Goal: Transaction & Acquisition: Purchase product/service

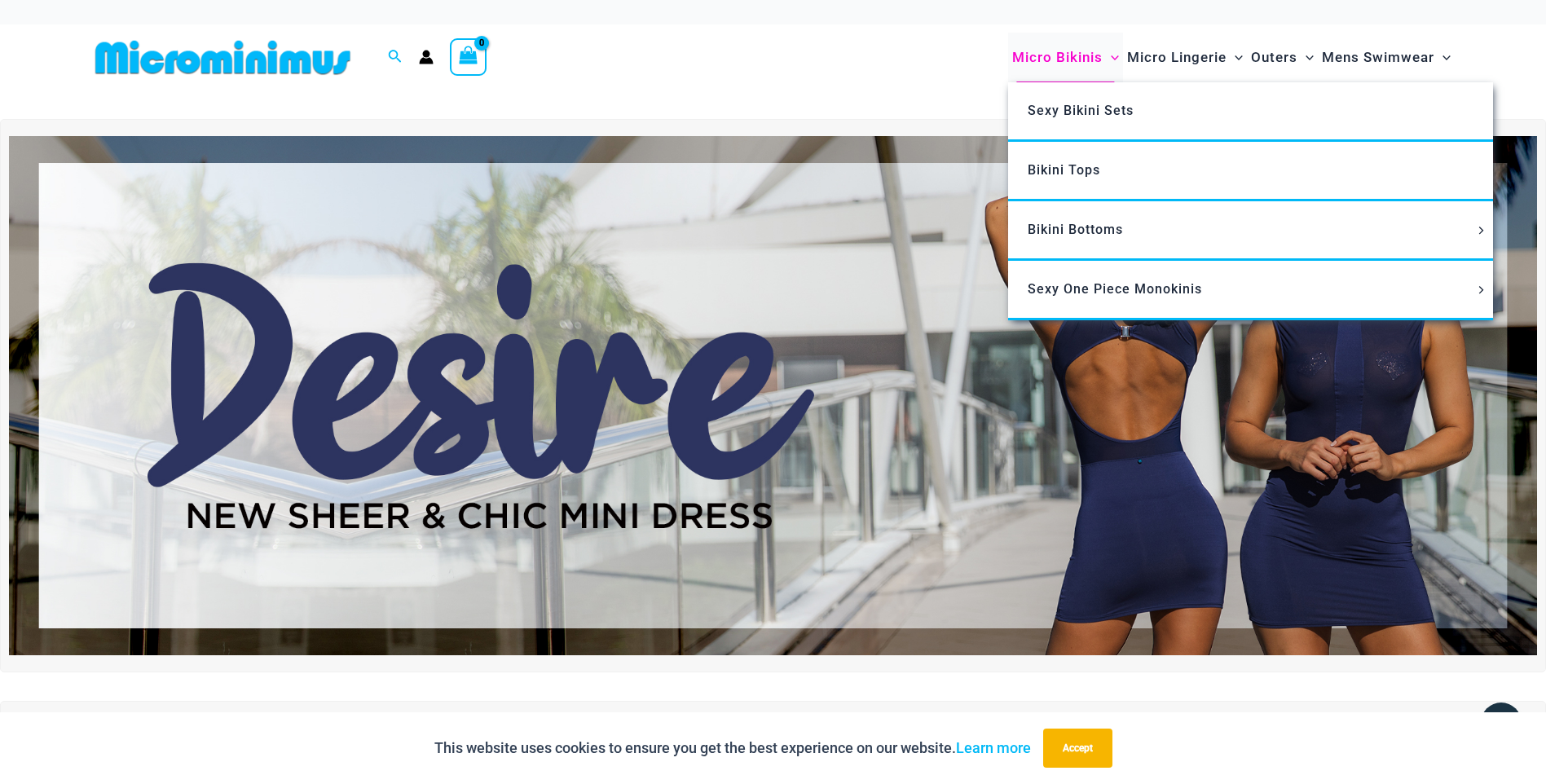
click at [1069, 50] on span "Micro Bikinis" at bounding box center [1057, 57] width 90 height 42
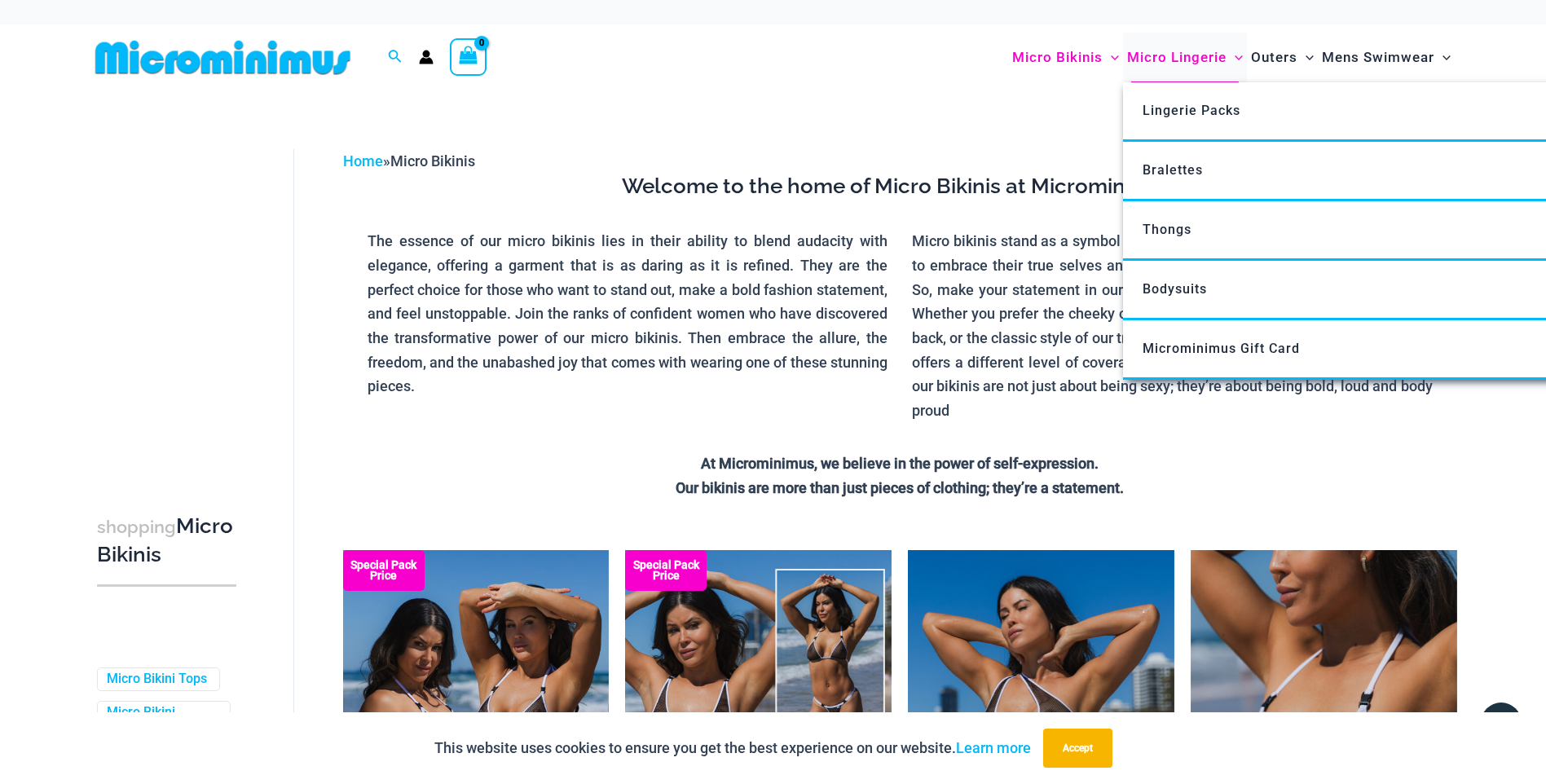
click at [1156, 74] on span "Micro Lingerie" at bounding box center [1176, 57] width 99 height 42
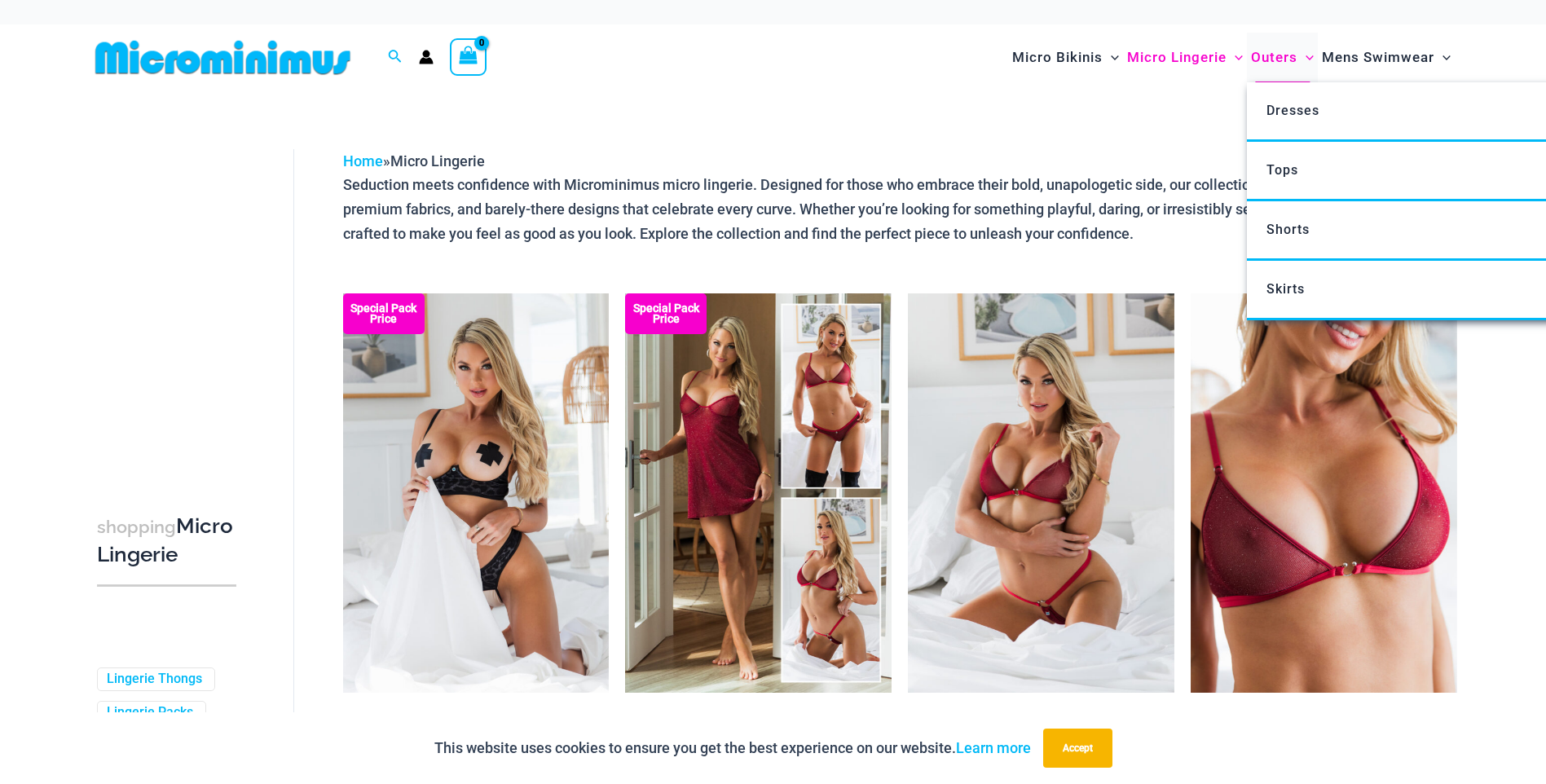
click at [1272, 59] on span "Outers" at bounding box center [1274, 57] width 47 height 42
